Goal: Answer question/provide support

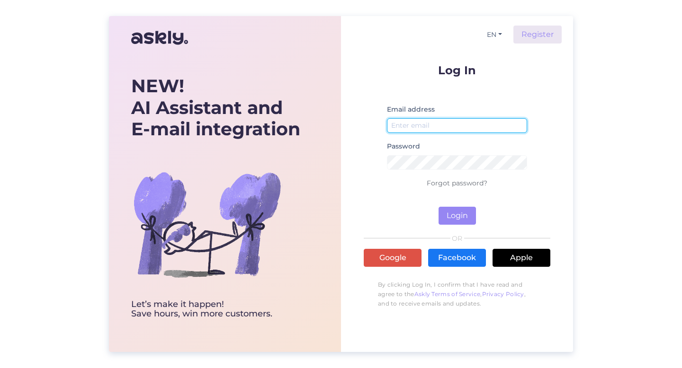
click at [479, 124] on input "email" at bounding box center [457, 125] width 140 height 15
type input "[EMAIL_ADDRESS][DOMAIN_NAME]"
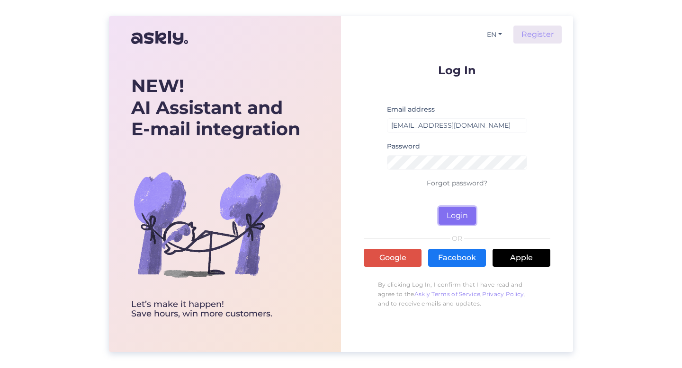
click at [465, 216] on button "Login" at bounding box center [456, 216] width 37 height 18
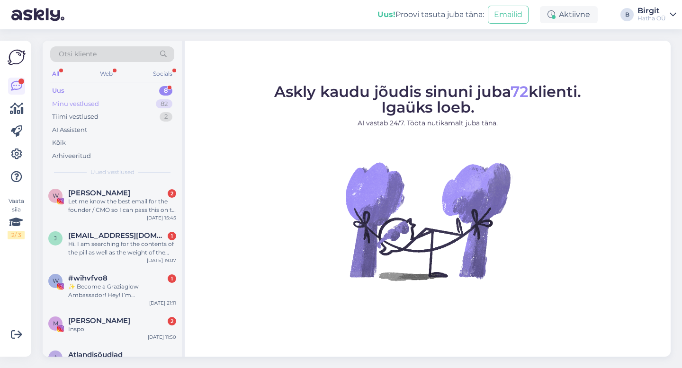
click at [105, 100] on div "Minu vestlused 82" at bounding box center [112, 104] width 124 height 13
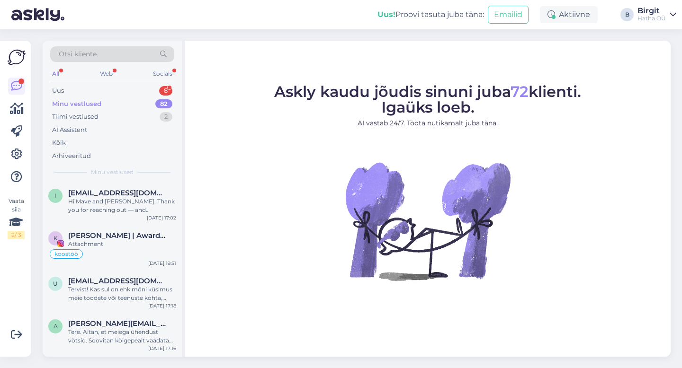
click at [125, 48] on div "Otsi kliente" at bounding box center [112, 54] width 124 height 16
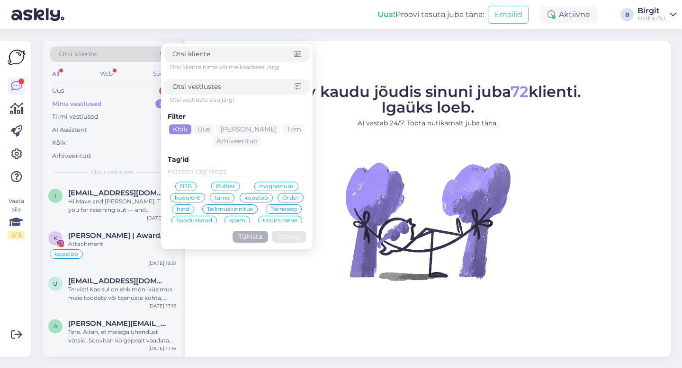
click at [126, 51] on div "Otsi kliente" at bounding box center [112, 54] width 124 height 16
click at [175, 51] on input at bounding box center [232, 54] width 121 height 10
type input "[PERSON_NAME]"
click button "Otsing" at bounding box center [289, 237] width 34 height 12
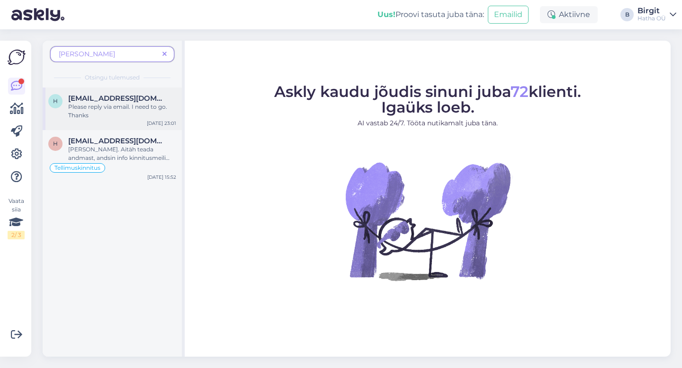
click at [116, 115] on div "Please reply via email. I need to go. Thanks" at bounding box center [122, 111] width 108 height 17
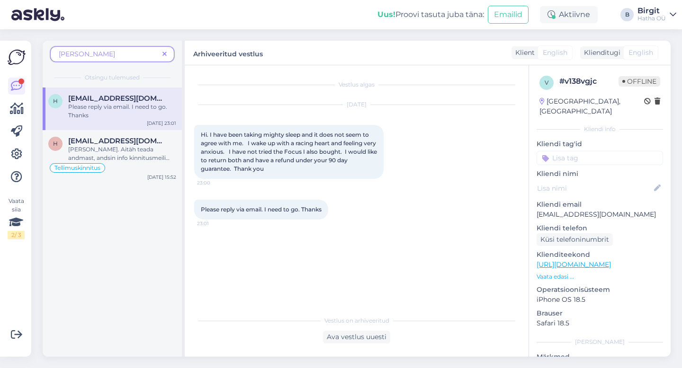
drag, startPoint x: 201, startPoint y: 133, endPoint x: 300, endPoint y: 183, distance: 110.7
click at [300, 183] on div "[DATE] Hi. I have been taking mighty sleep and it does not seem to agree with m…" at bounding box center [356, 142] width 325 height 95
copy span "Hi. I have been taking mighty sleep and it does not seem to agree with me. I wa…"
click at [165, 54] on icon at bounding box center [164, 54] width 4 height 7
